Goal: Task Accomplishment & Management: Use online tool/utility

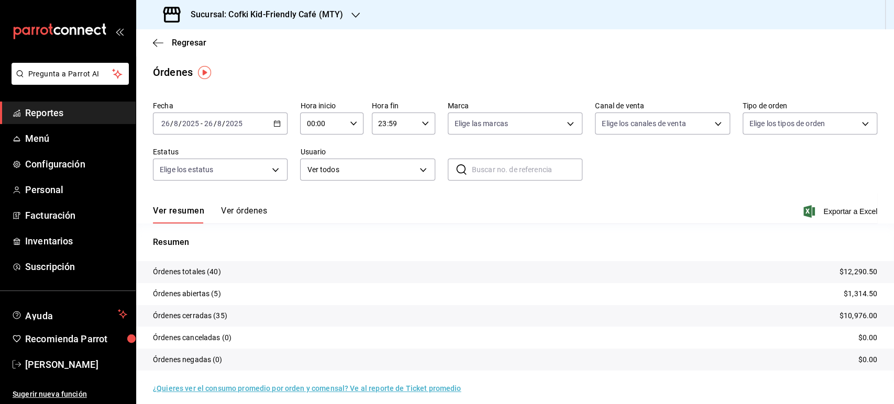
click at [252, 214] on button "Ver órdenes" at bounding box center [244, 215] width 46 height 18
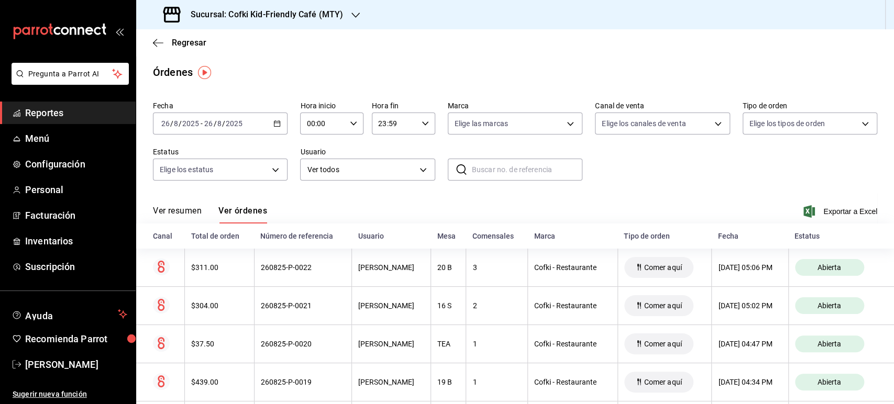
click at [180, 214] on button "Ver resumen" at bounding box center [177, 215] width 49 height 18
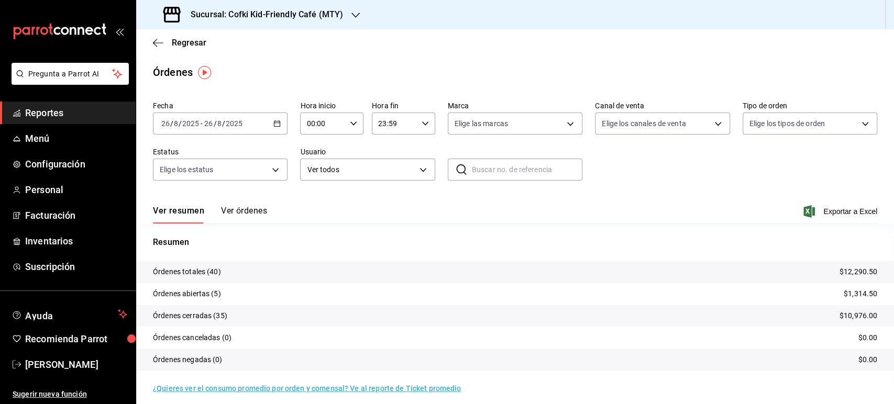
click at [339, 12] on h3 "Sucursal: Cofki Kid-Friendly Café (MTY)" at bounding box center [262, 14] width 161 height 13
click at [228, 64] on div "Cofki Cafe ([GEOGRAPHIC_DATA])" at bounding box center [215, 68] width 140 height 11
click at [234, 205] on div "Ver resumen Ver órdenes Exportar a Excel" at bounding box center [515, 208] width 724 height 30
click at [233, 207] on button "Ver órdenes" at bounding box center [244, 215] width 46 height 18
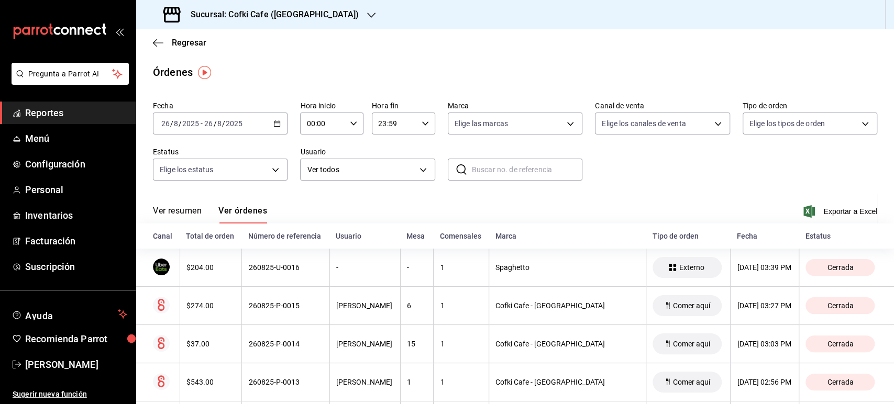
drag, startPoint x: 182, startPoint y: 211, endPoint x: 205, endPoint y: 217, distance: 24.4
click at [181, 210] on button "Ver resumen" at bounding box center [177, 215] width 49 height 18
